Goal: Task Accomplishment & Management: Manage account settings

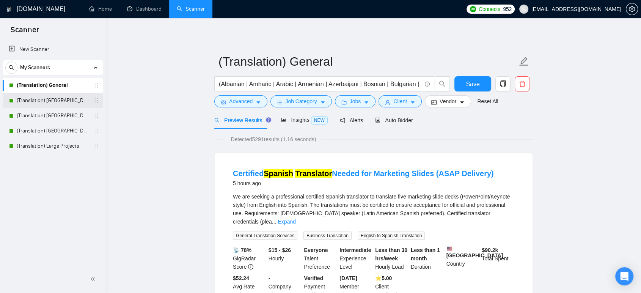
click at [74, 93] on link "(Translation) [GEOGRAPHIC_DATA]" at bounding box center [53, 100] width 72 height 15
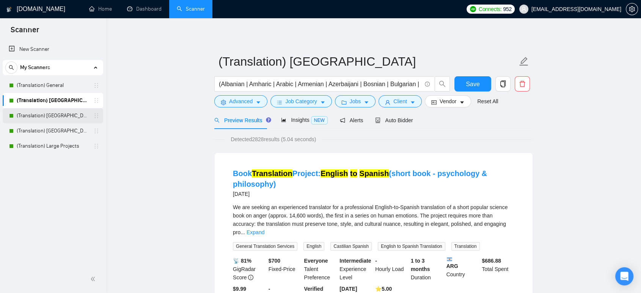
click at [66, 118] on link "(Translation) [GEOGRAPHIC_DATA]" at bounding box center [53, 115] width 72 height 15
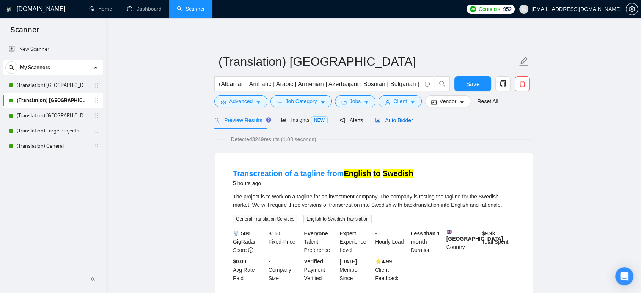
click at [394, 123] on span "Auto Bidder" at bounding box center [394, 120] width 38 height 6
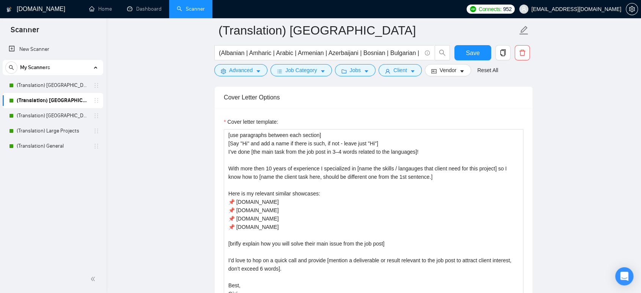
scroll to position [843, 0]
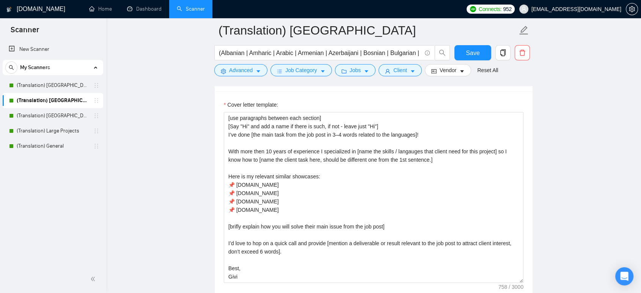
click at [583, 117] on main "(Translation) Europe (Albanian | Amharic | Arabic | Armenian | Azerbaijani | Bo…" at bounding box center [373, 287] width 511 height 2198
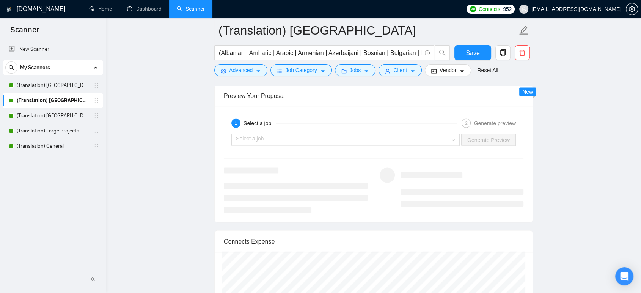
scroll to position [1483, 0]
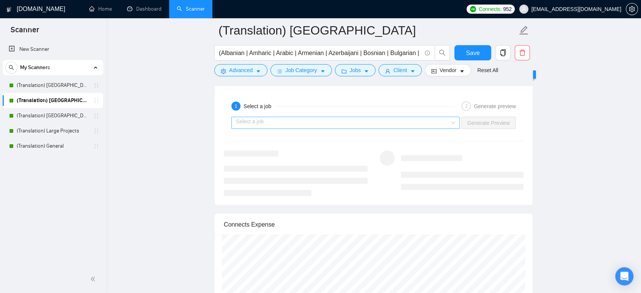
click at [443, 121] on input "search" at bounding box center [343, 122] width 214 height 11
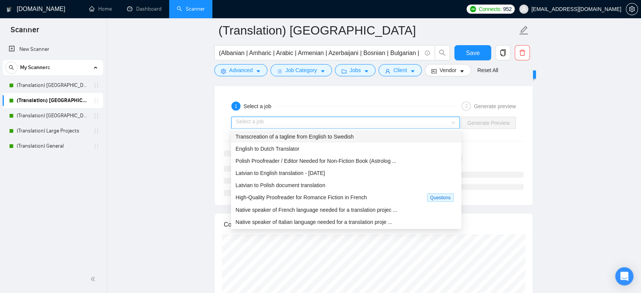
click at [401, 139] on div "Transcreation of a tagline from English to Swedish" at bounding box center [346, 136] width 221 height 8
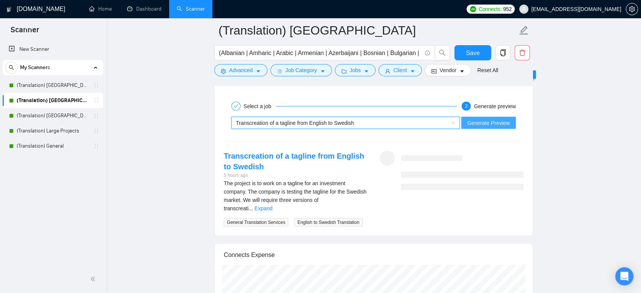
click at [487, 119] on span "Generate Preview" at bounding box center [488, 123] width 42 height 8
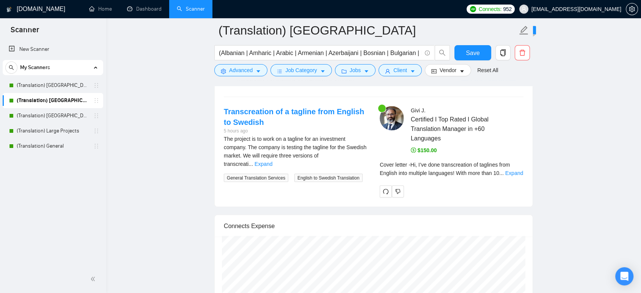
scroll to position [1534, 0]
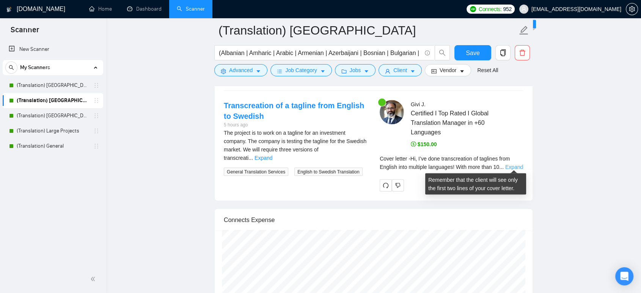
click at [520, 164] on link "Expand" at bounding box center [514, 167] width 18 height 6
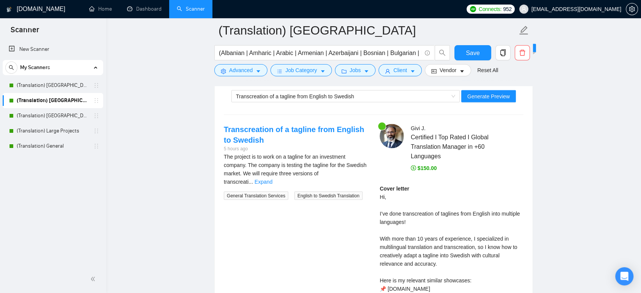
scroll to position [1500, 0]
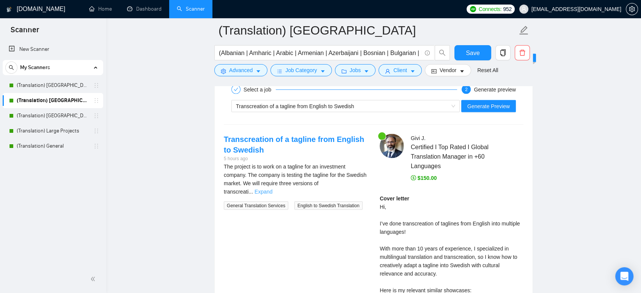
click at [272, 189] on link "Expand" at bounding box center [264, 192] width 18 height 6
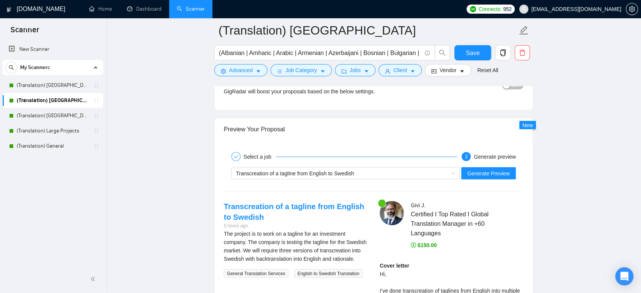
scroll to position [1433, 0]
click at [135, 6] on link "Dashboard" at bounding box center [144, 9] width 35 height 6
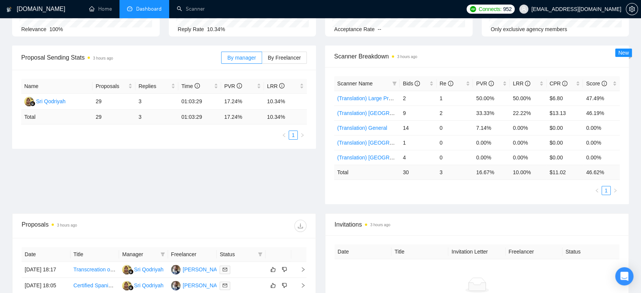
scroll to position [89, 0]
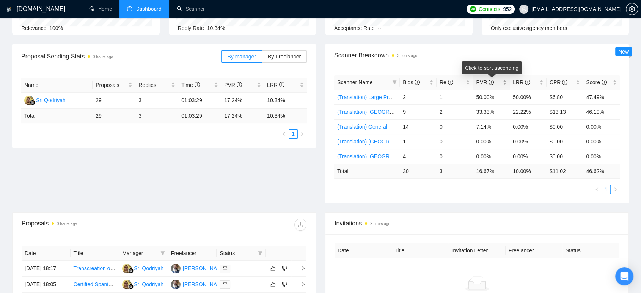
click at [501, 82] on span "PVR" at bounding box center [488, 82] width 25 height 8
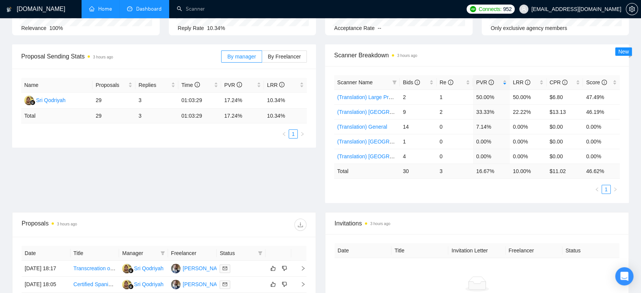
click at [103, 8] on link "Home" at bounding box center [100, 9] width 23 height 6
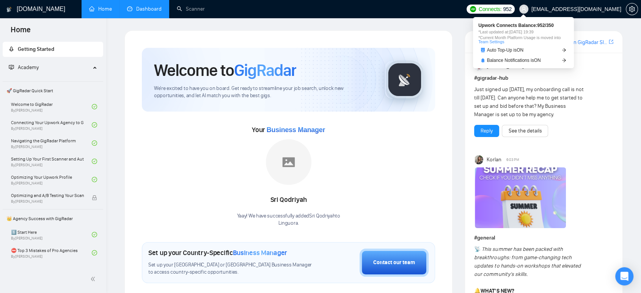
click at [501, 9] on span "Connects:" at bounding box center [490, 9] width 23 height 8
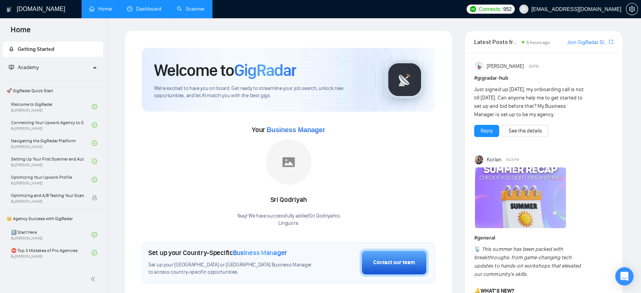
click at [195, 12] on link "Scanner" at bounding box center [191, 9] width 28 height 6
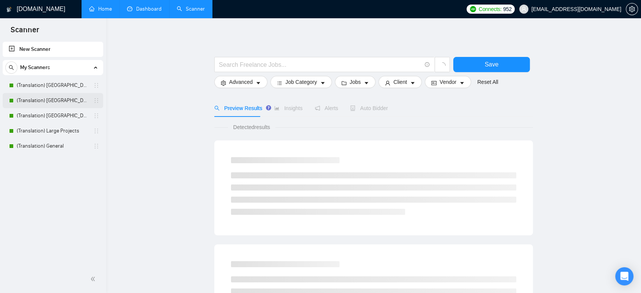
click at [71, 97] on link "(Translation) [GEOGRAPHIC_DATA]" at bounding box center [53, 100] width 72 height 15
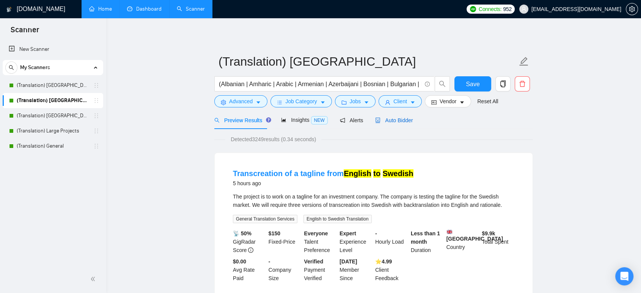
click at [404, 118] on span "Auto Bidder" at bounding box center [394, 120] width 38 height 6
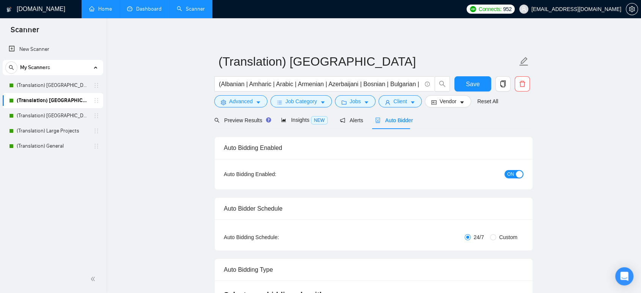
checkbox input "true"
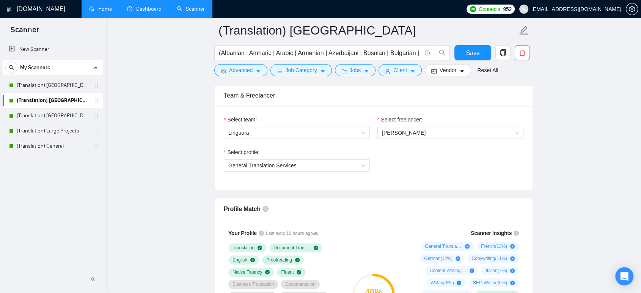
scroll to position [388, 0]
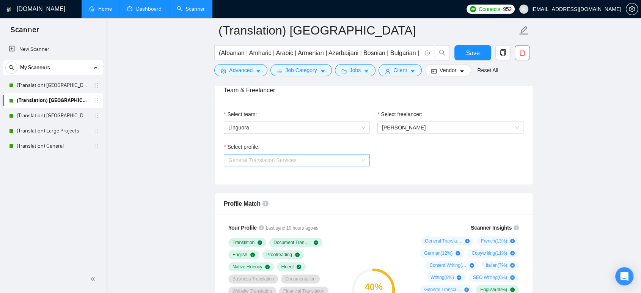
click at [330, 162] on span "General Translation Services" at bounding box center [296, 159] width 137 height 11
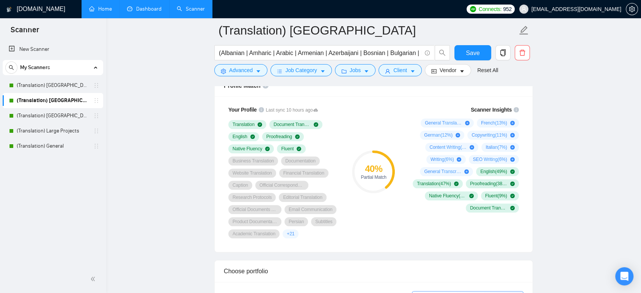
scroll to position [489, 0]
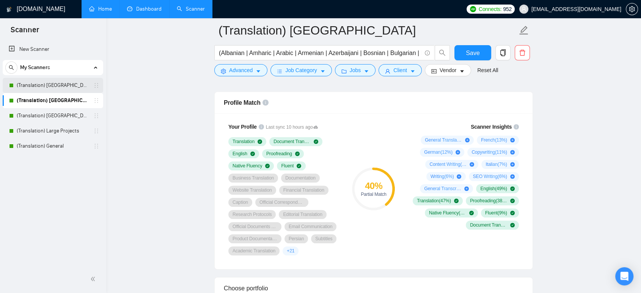
click at [56, 87] on link "(Translation) [GEOGRAPHIC_DATA]" at bounding box center [53, 85] width 72 height 15
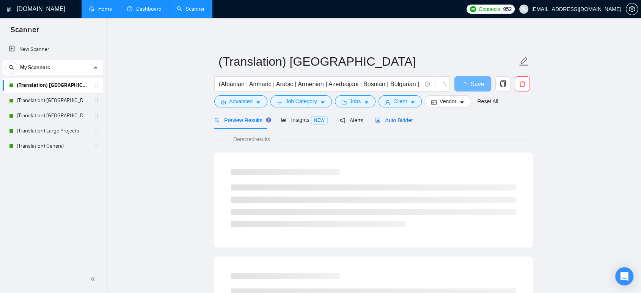
click at [386, 122] on span "Auto Bidder" at bounding box center [394, 120] width 38 height 6
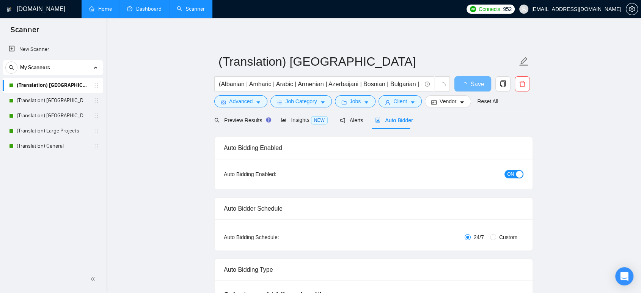
checkbox input "true"
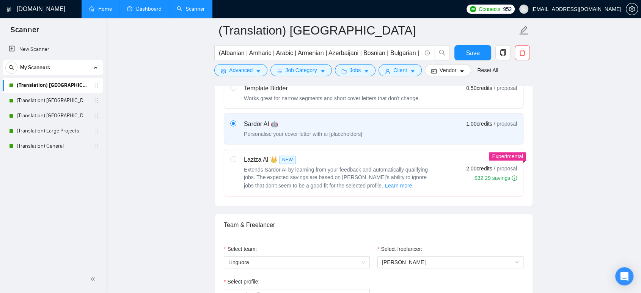
scroll to position [320, 0]
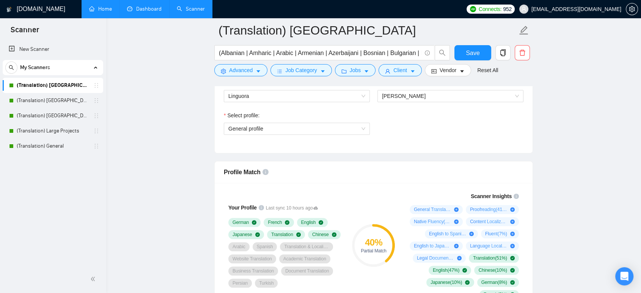
scroll to position [438, 0]
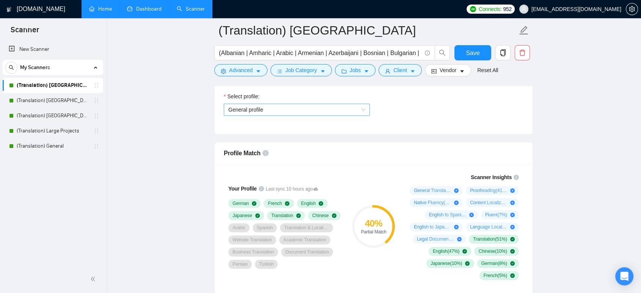
click at [253, 107] on span "General profile" at bounding box center [296, 109] width 137 height 11
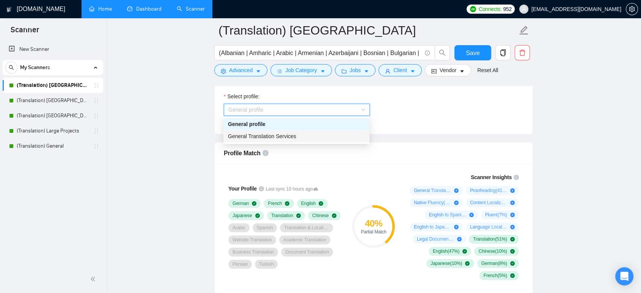
click at [248, 138] on span "General Translation Services" at bounding box center [262, 136] width 68 height 6
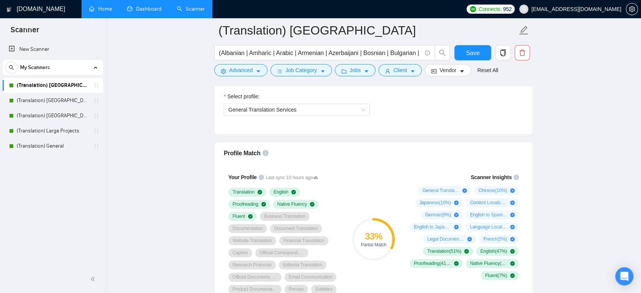
click at [471, 55] on span "Save" at bounding box center [473, 52] width 14 height 9
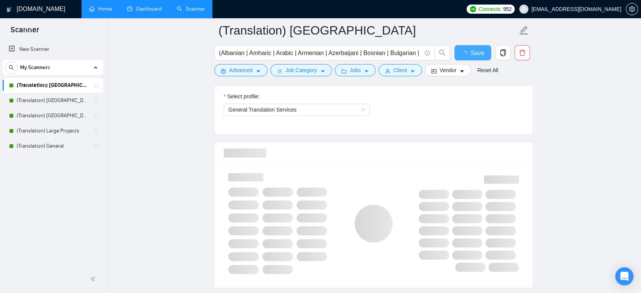
checkbox input "true"
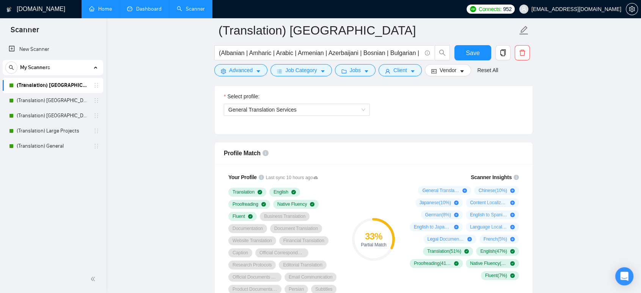
click at [153, 10] on link "Dashboard" at bounding box center [144, 9] width 35 height 6
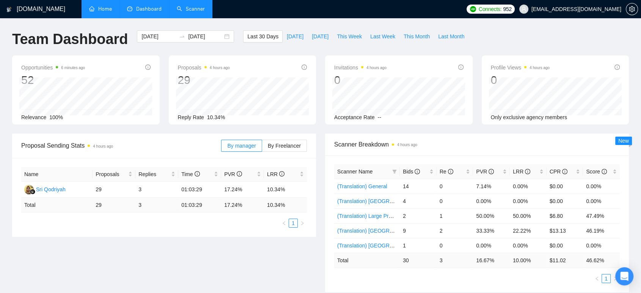
click at [194, 6] on link "Scanner" at bounding box center [191, 9] width 28 height 6
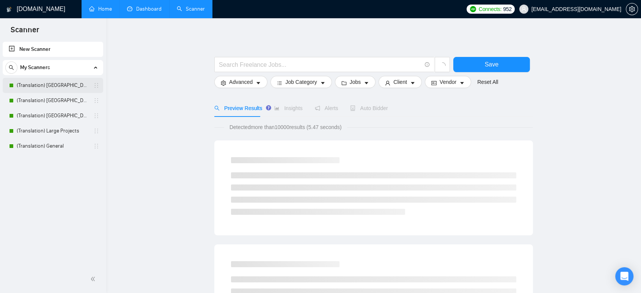
click at [65, 89] on link "(Translation) [GEOGRAPHIC_DATA]" at bounding box center [53, 85] width 72 height 15
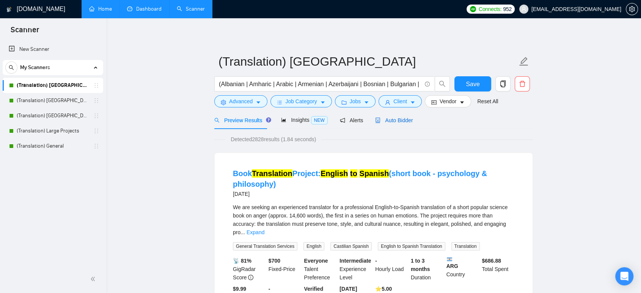
click at [404, 116] on div "Auto Bidder" at bounding box center [394, 120] width 38 height 8
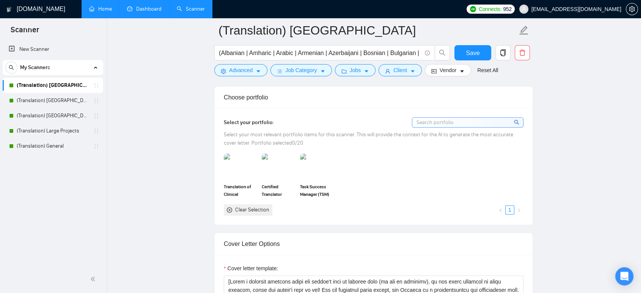
scroll to position [657, 0]
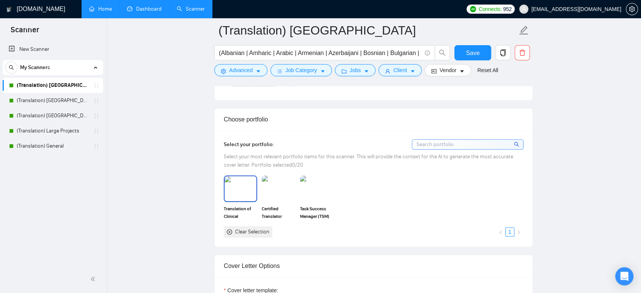
click at [239, 177] on img at bounding box center [241, 188] width 32 height 25
click at [275, 178] on img at bounding box center [278, 188] width 32 height 25
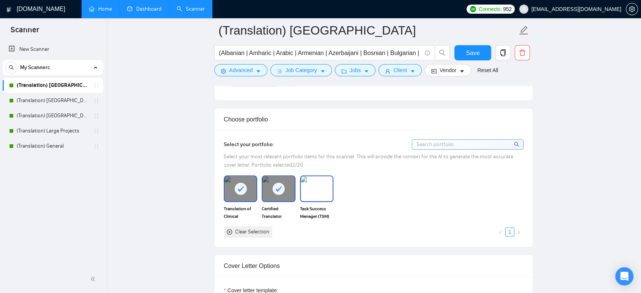
click at [307, 186] on img at bounding box center [317, 188] width 32 height 25
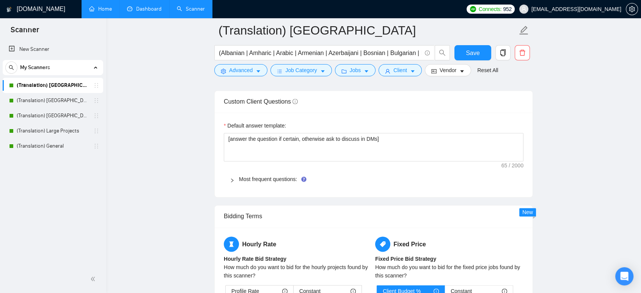
scroll to position [1079, 0]
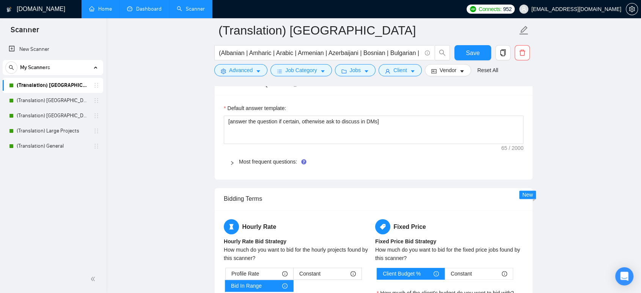
click at [256, 156] on div "Most frequent questions:" at bounding box center [374, 161] width 300 height 17
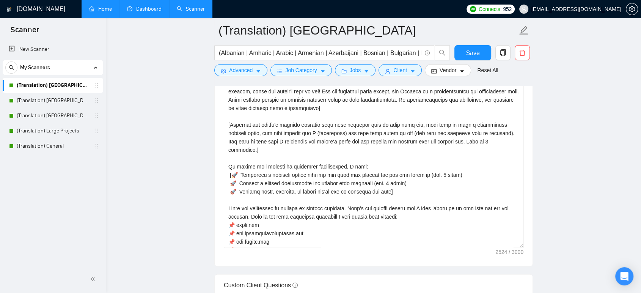
scroll to position [877, 0]
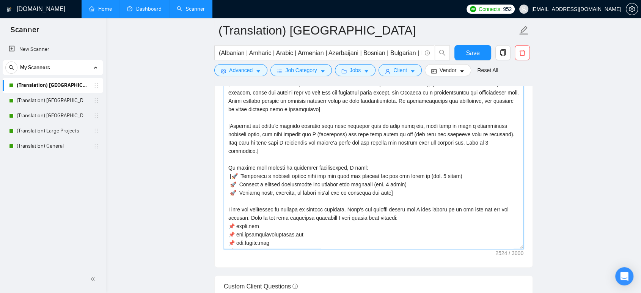
click at [299, 189] on textarea "Cover letter template:" at bounding box center [374, 163] width 300 height 171
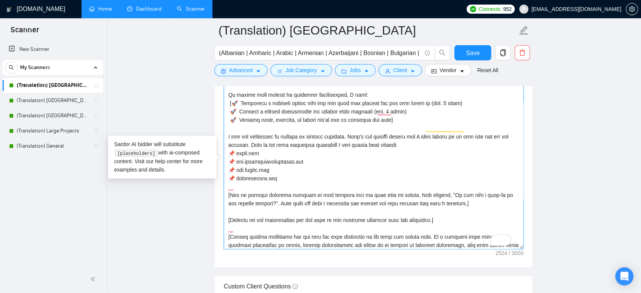
scroll to position [0, 0]
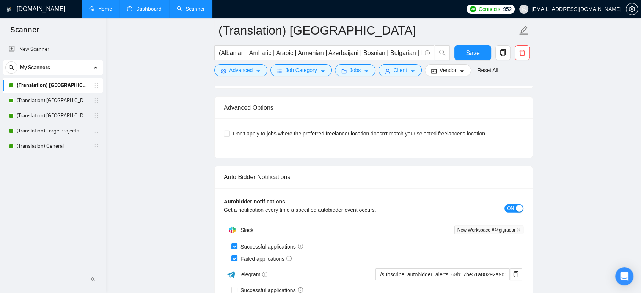
scroll to position [2292, 0]
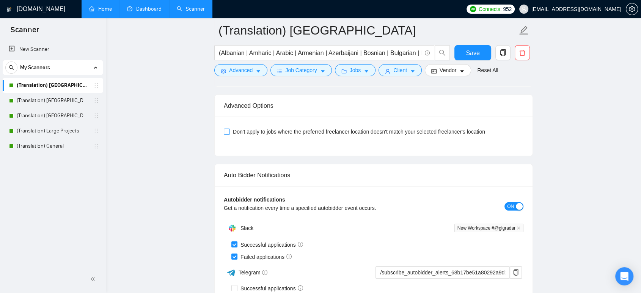
click at [226, 132] on input "Don't apply to jobs where the preferred freelancer location doesn't match your …" at bounding box center [226, 131] width 5 height 5
checkbox input "true"
click at [464, 54] on button "Save" at bounding box center [472, 52] width 37 height 15
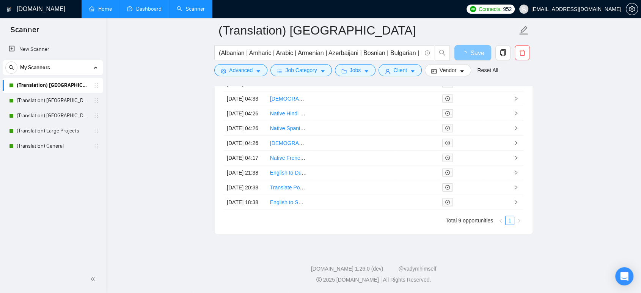
scroll to position [2121, 0]
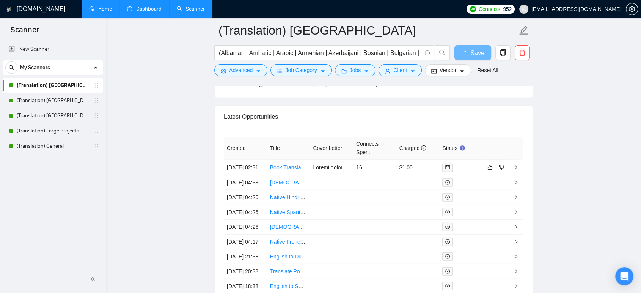
scroll to position [1952, 0]
